Goal: Information Seeking & Learning: Check status

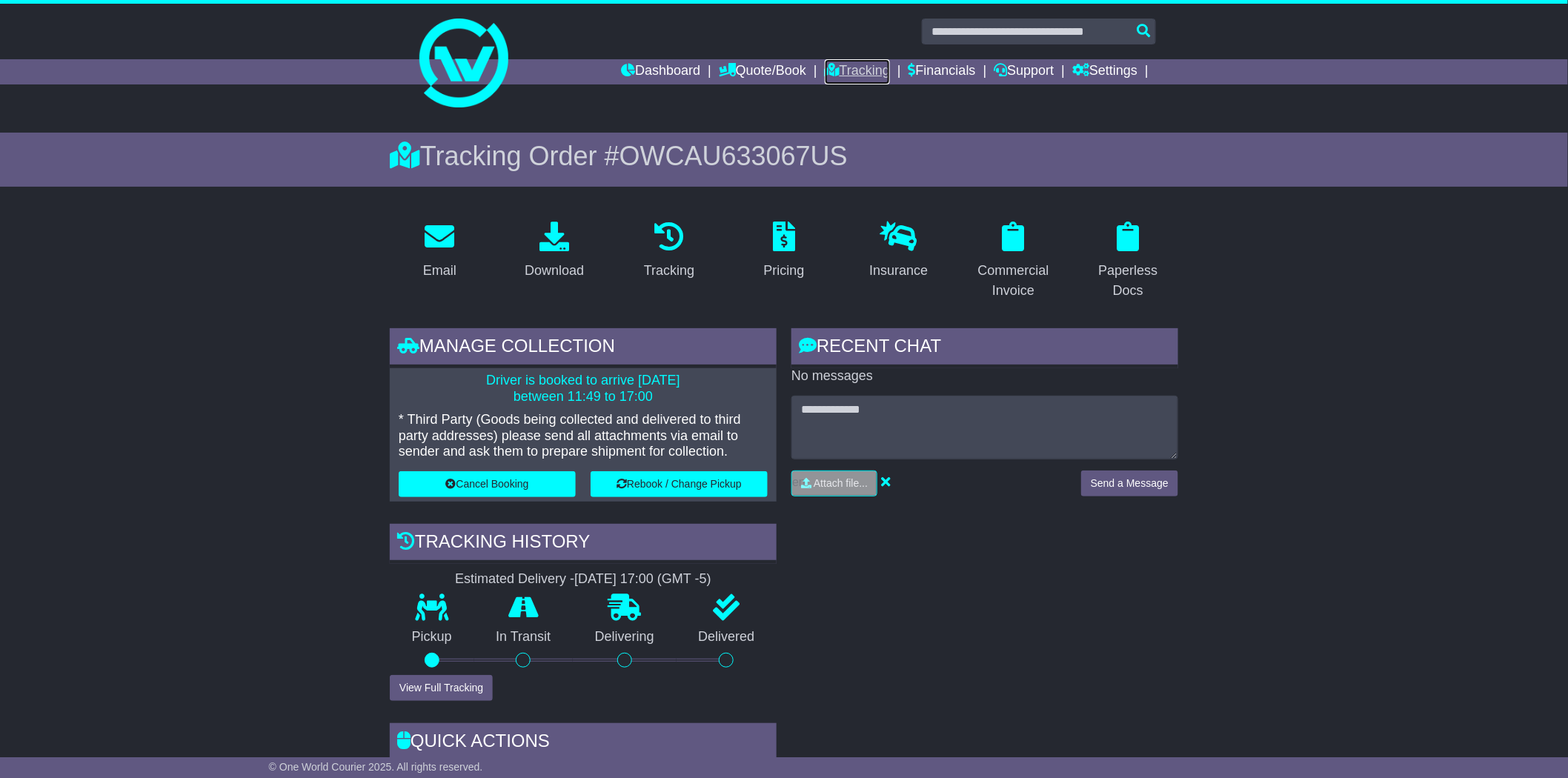
click at [863, 67] on link "Tracking" at bounding box center [858, 72] width 65 height 25
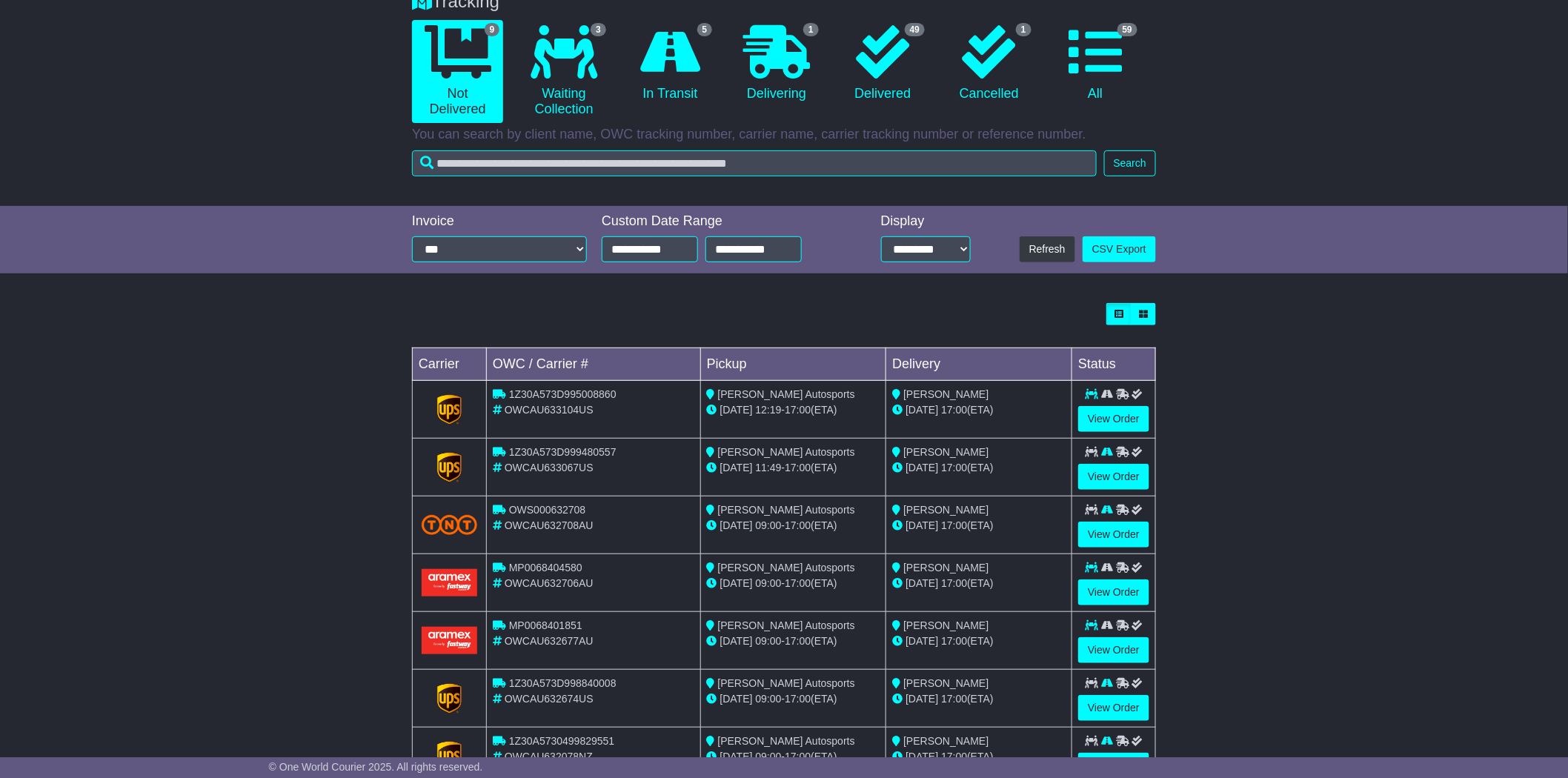
scroll to position [247, 0]
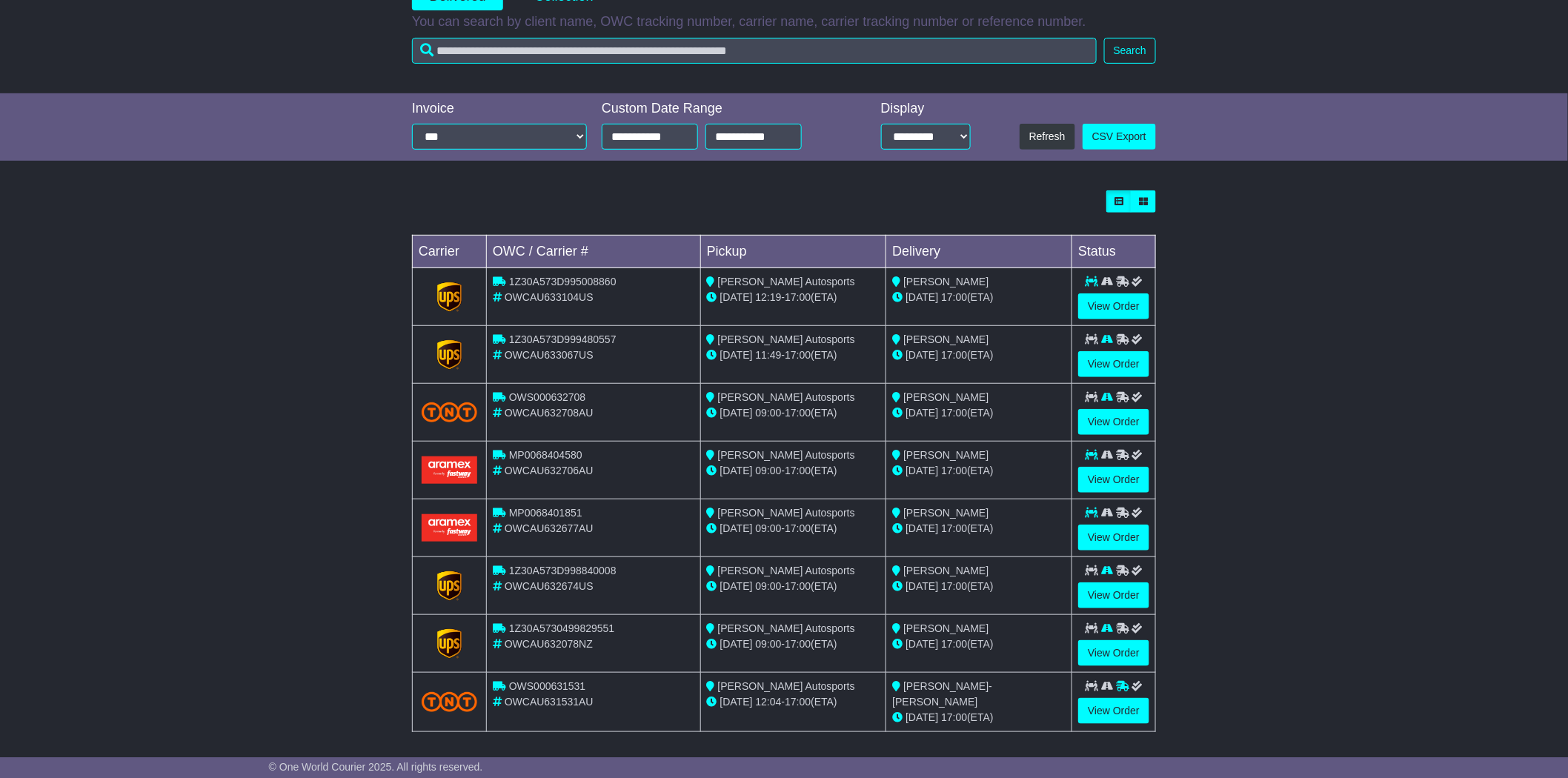
click at [547, 299] on span "OWCAU633104US" at bounding box center [549, 297] width 89 height 12
click at [569, 279] on span "1Z30A573D995008860" at bounding box center [563, 282] width 108 height 12
